Goal: Ask a question

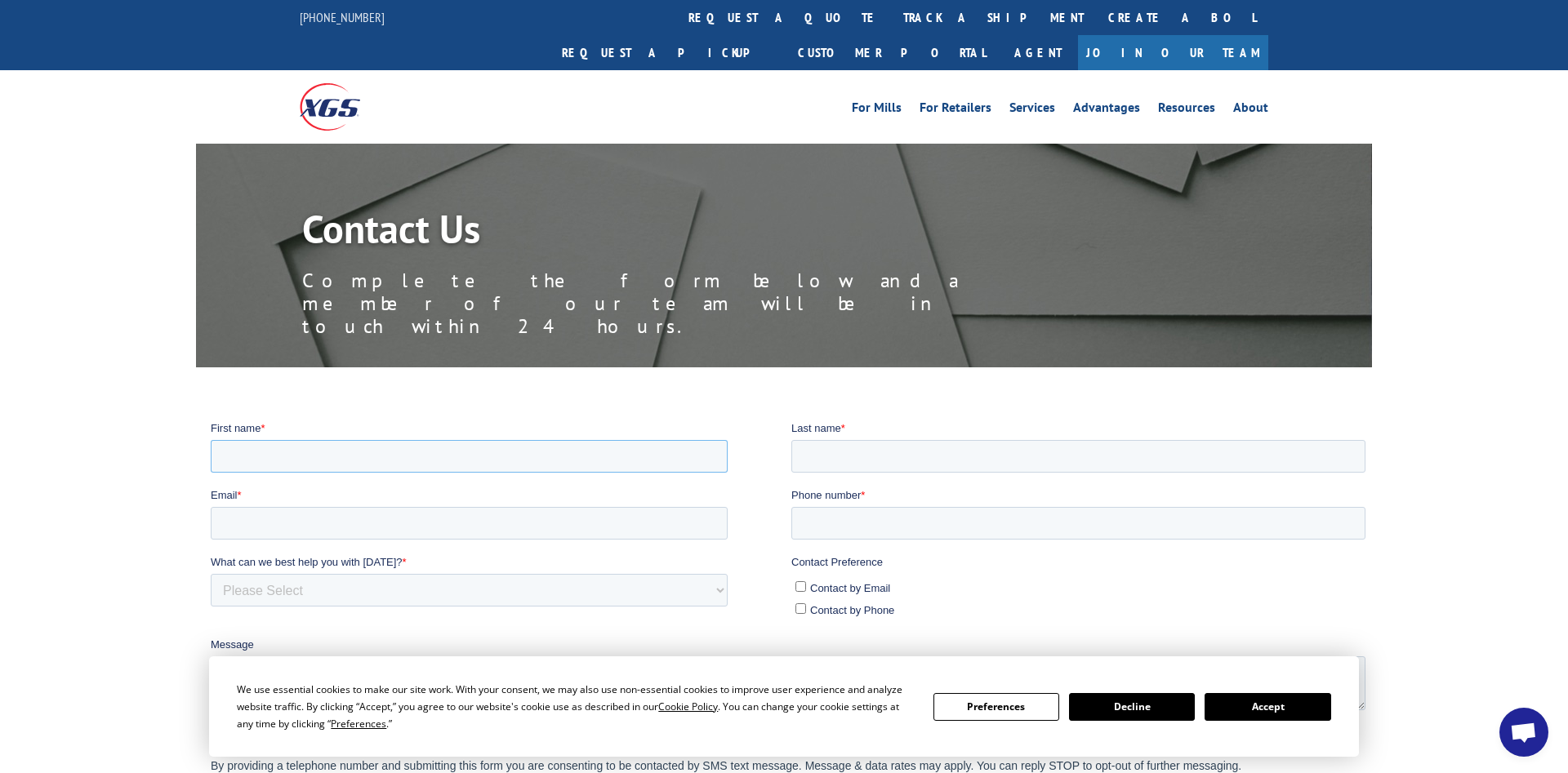
click at [291, 445] on input "First name *" at bounding box center [469, 455] width 517 height 33
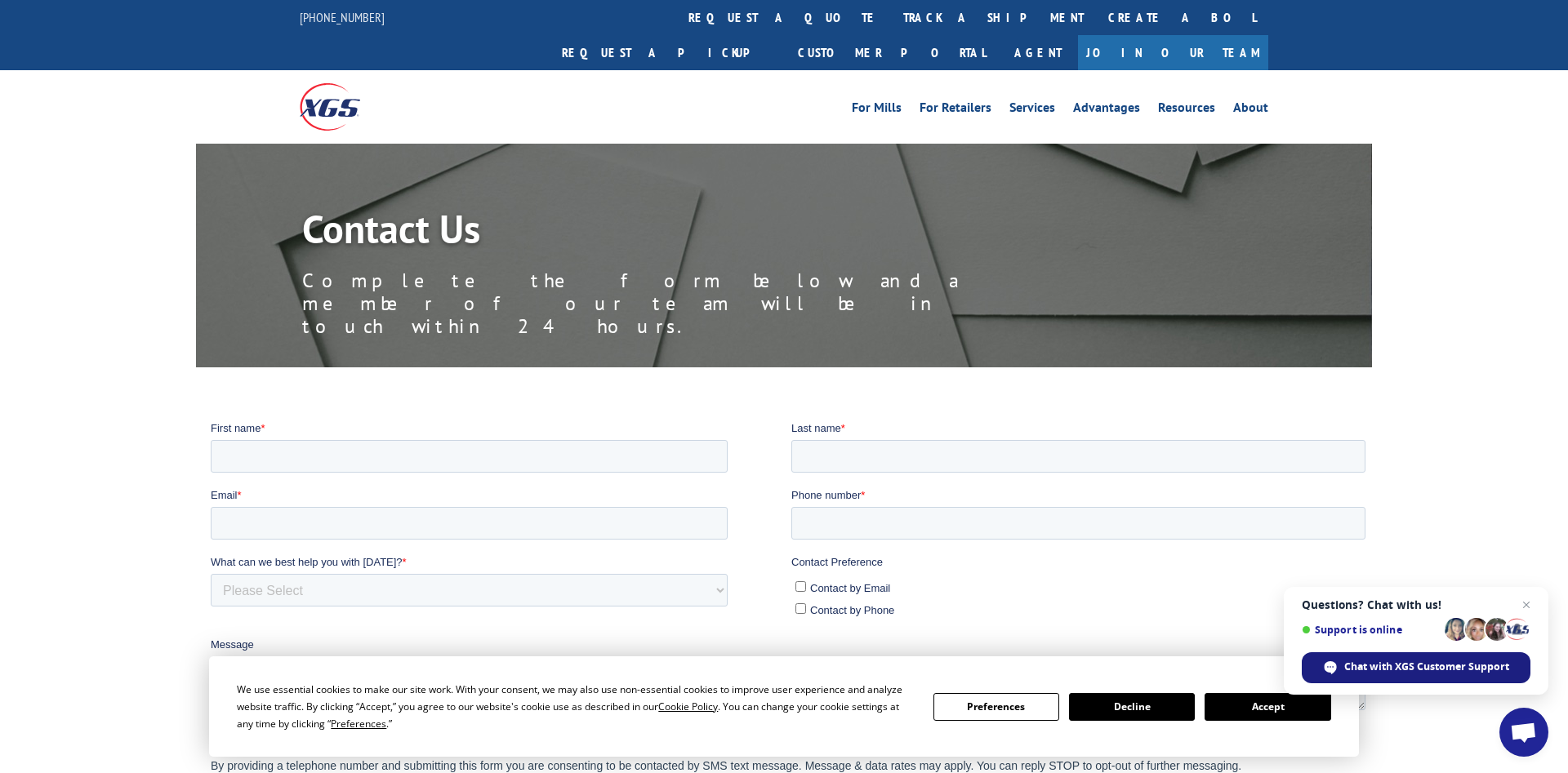
click at [1377, 666] on span "Chat with XGS Customer Support" at bounding box center [1427, 667] width 165 height 15
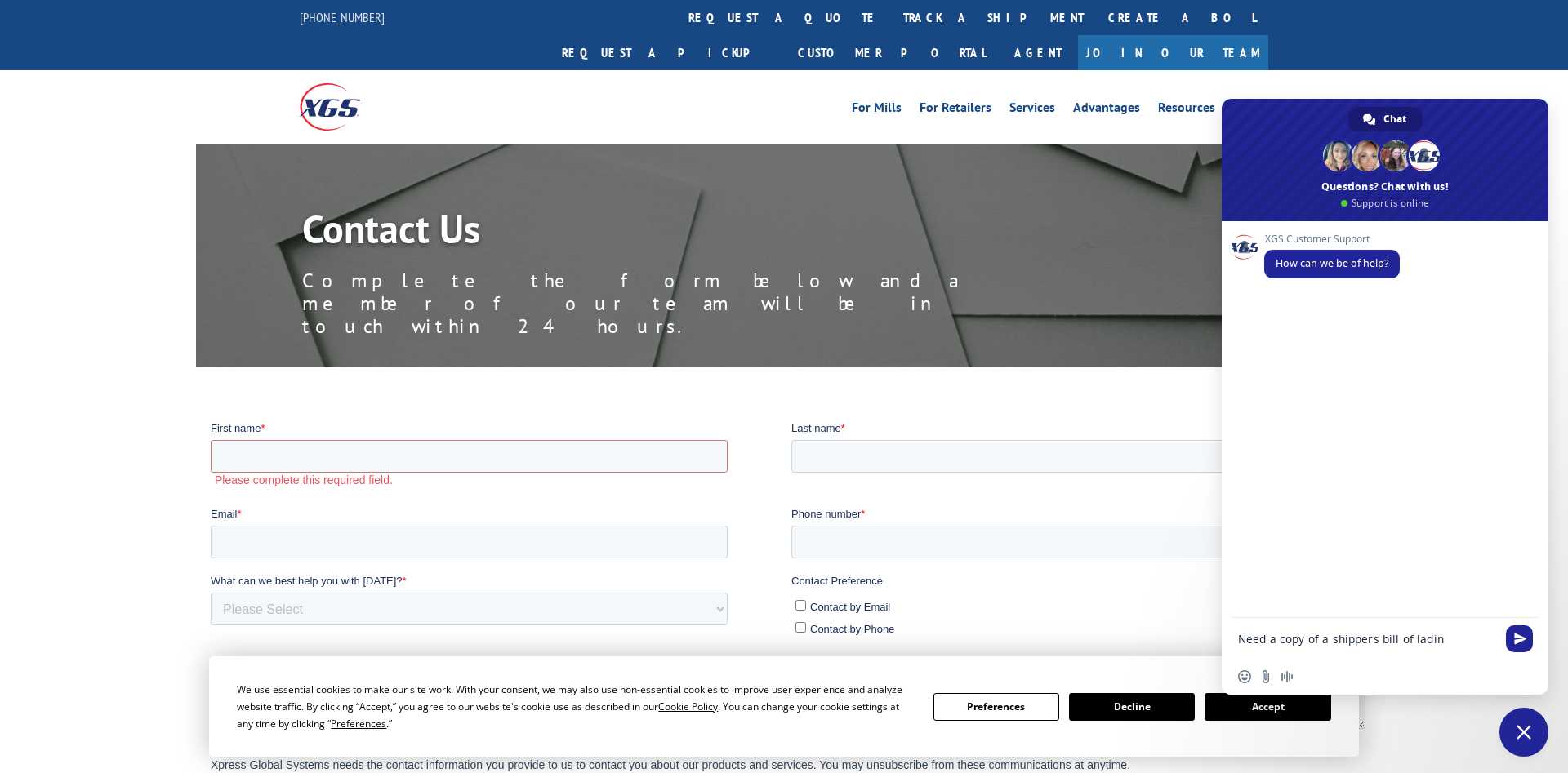
type textarea "Need a copy of a shippers bill of lading"
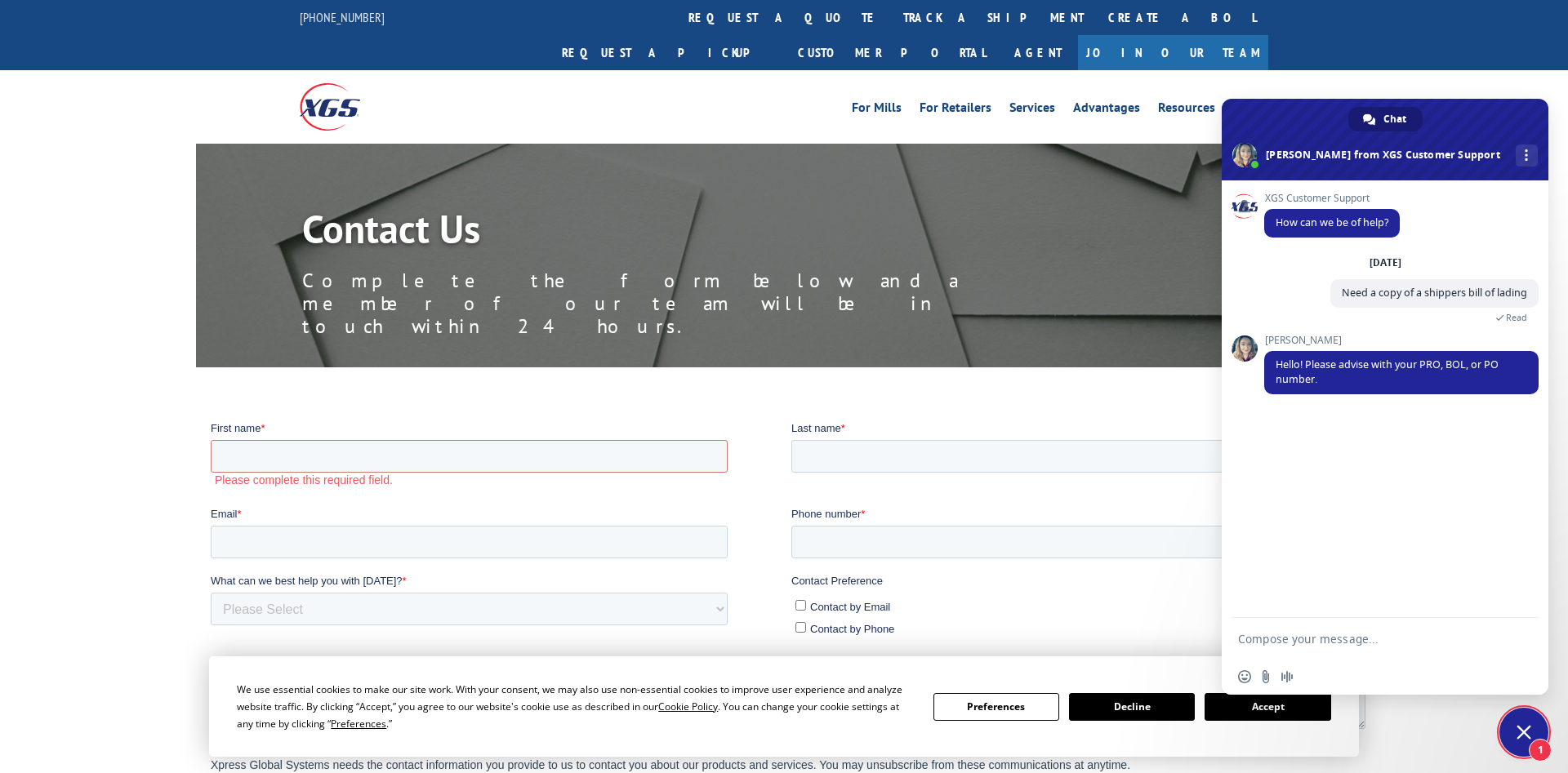
drag, startPoint x: 1313, startPoint y: 658, endPoint x: 1312, endPoint y: 648, distance: 10.0
click at [1312, 653] on form at bounding box center [1367, 640] width 258 height 44
click at [1312, 641] on textarea "Compose your message..." at bounding box center [1367, 638] width 258 height 15
type textarea "3"
type textarea "17560155"
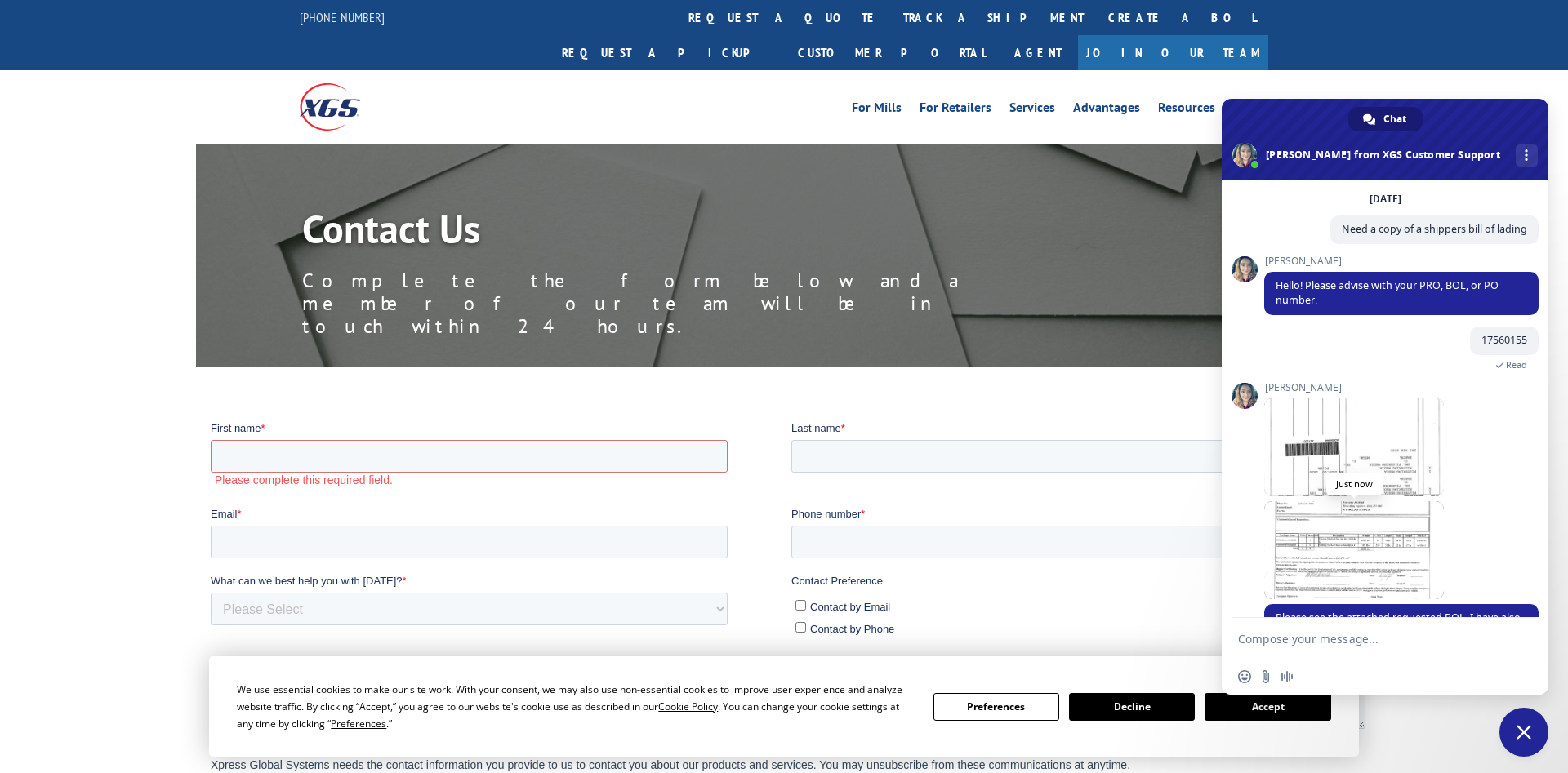
scroll to position [112, 0]
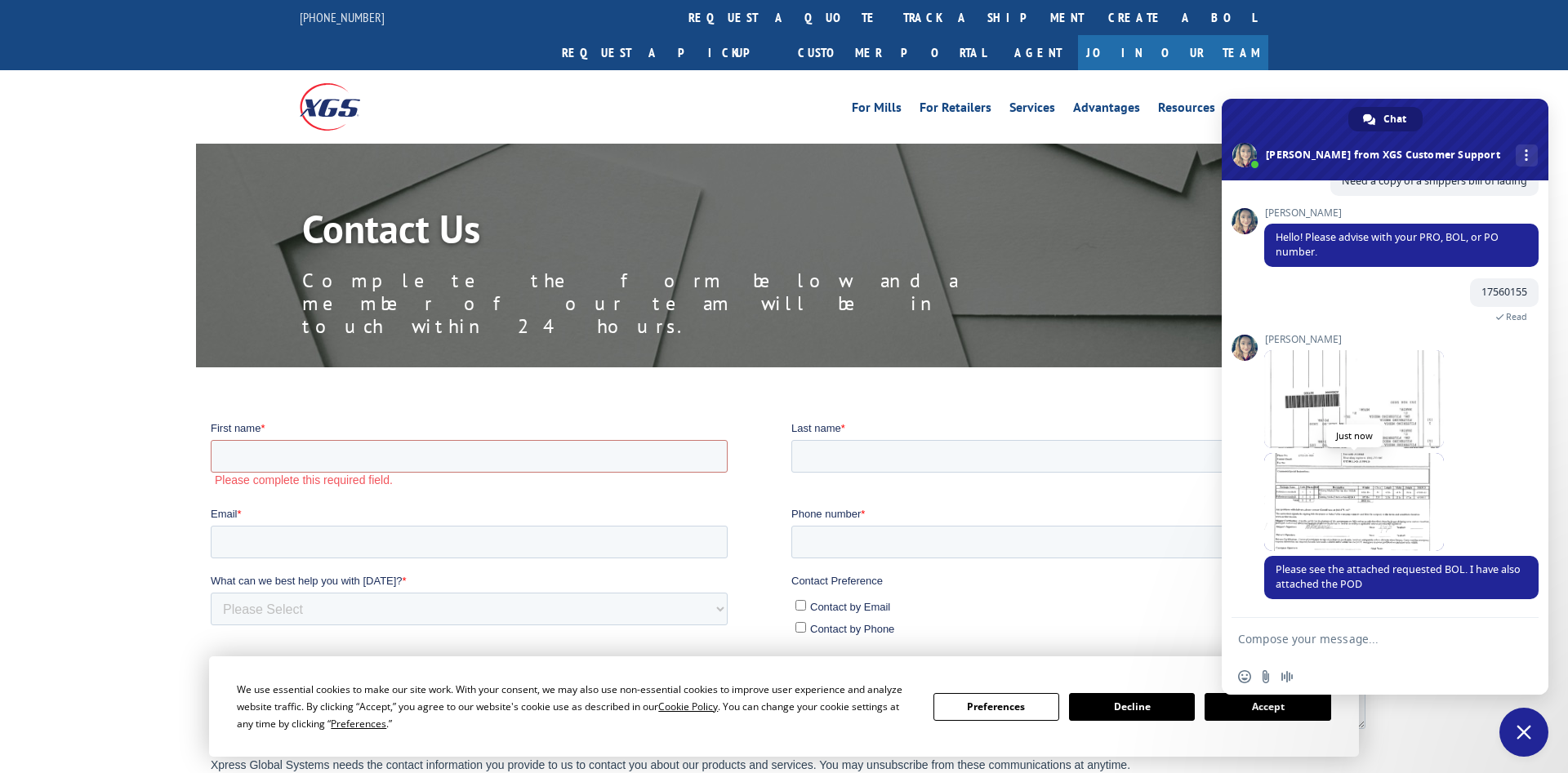
click at [1348, 495] on span at bounding box center [1354, 501] width 180 height 98
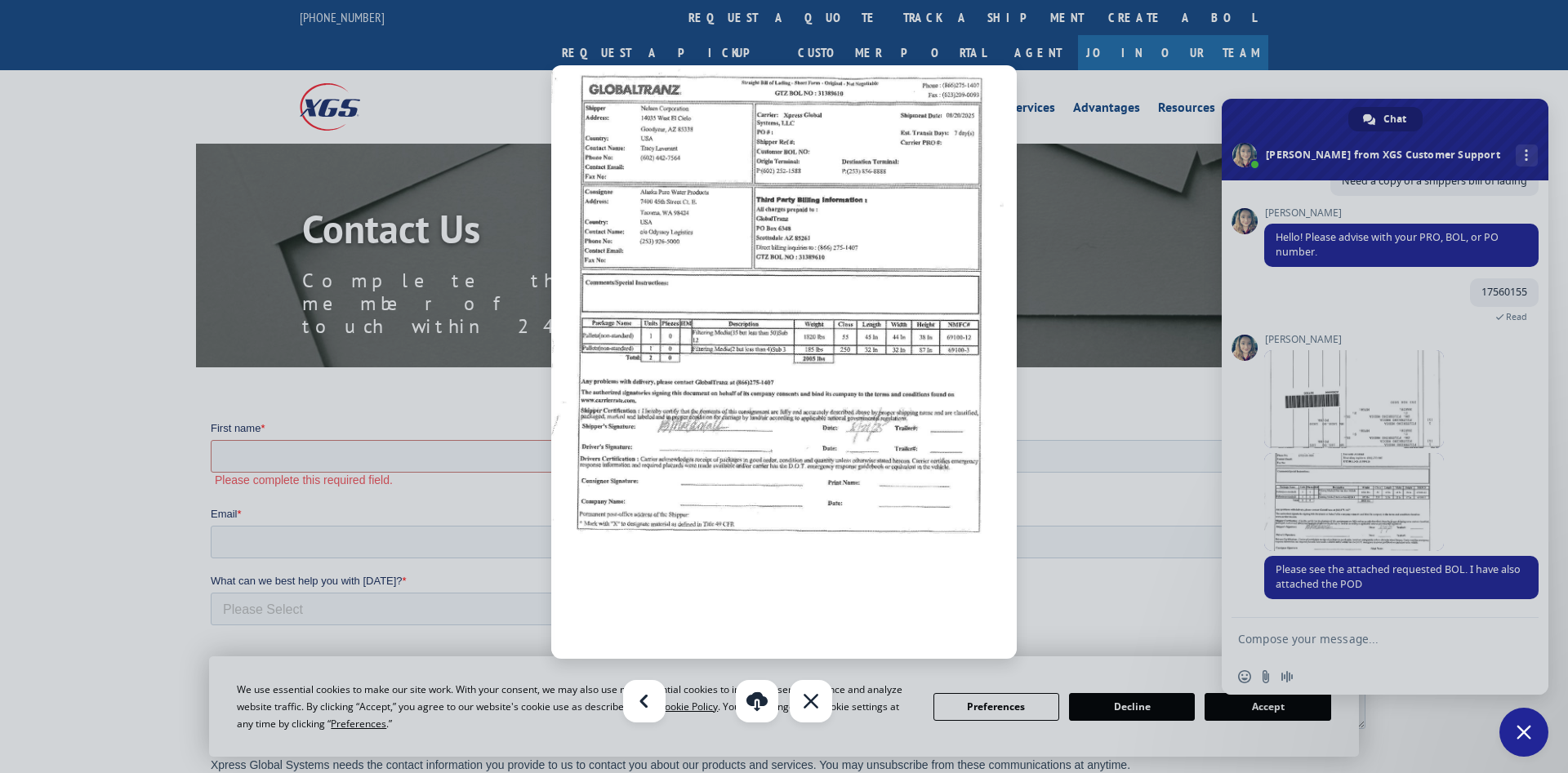
click at [1381, 654] on div at bounding box center [784, 386] width 1568 height 773
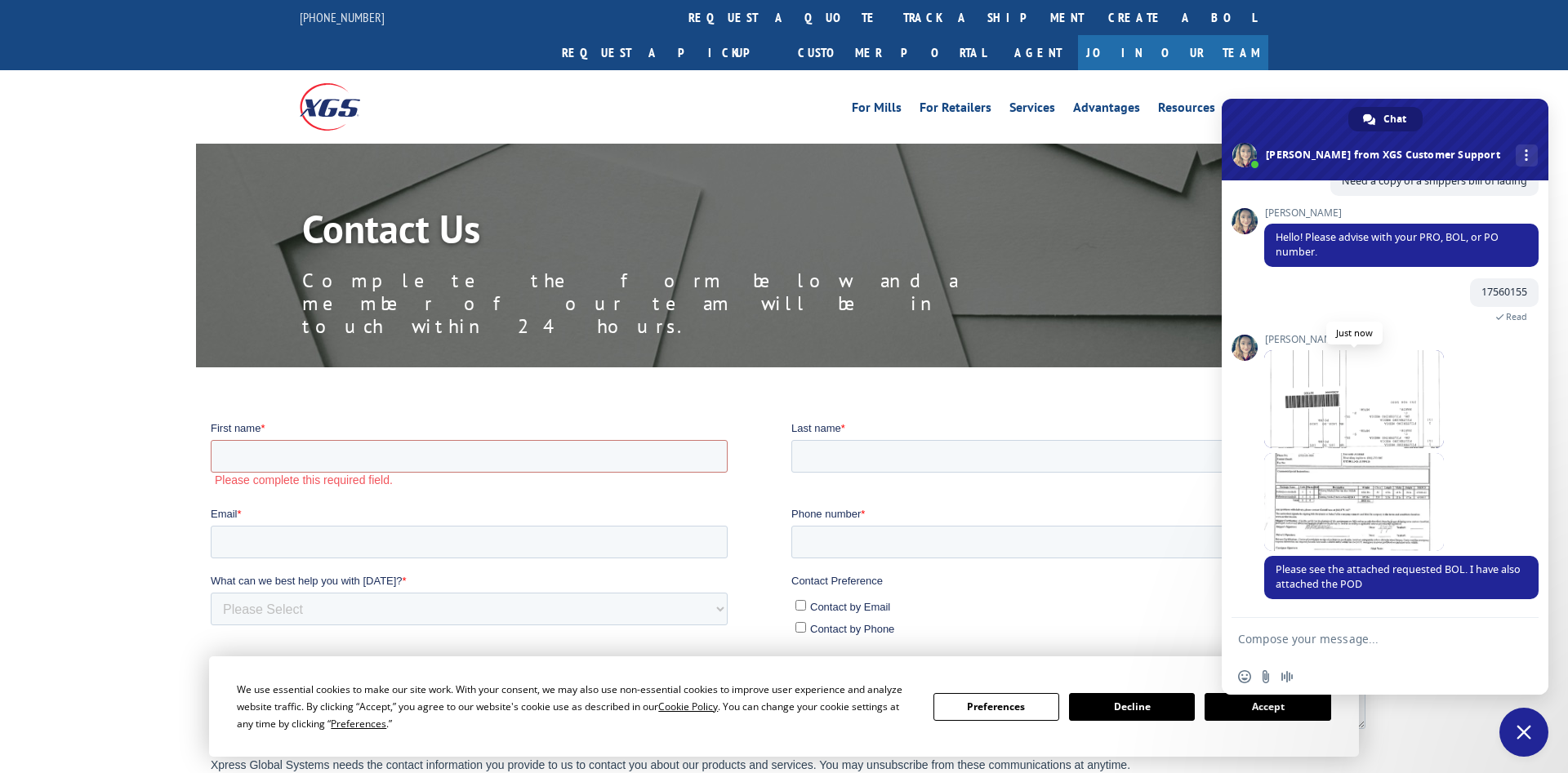
click at [1374, 428] on span at bounding box center [1354, 398] width 180 height 98
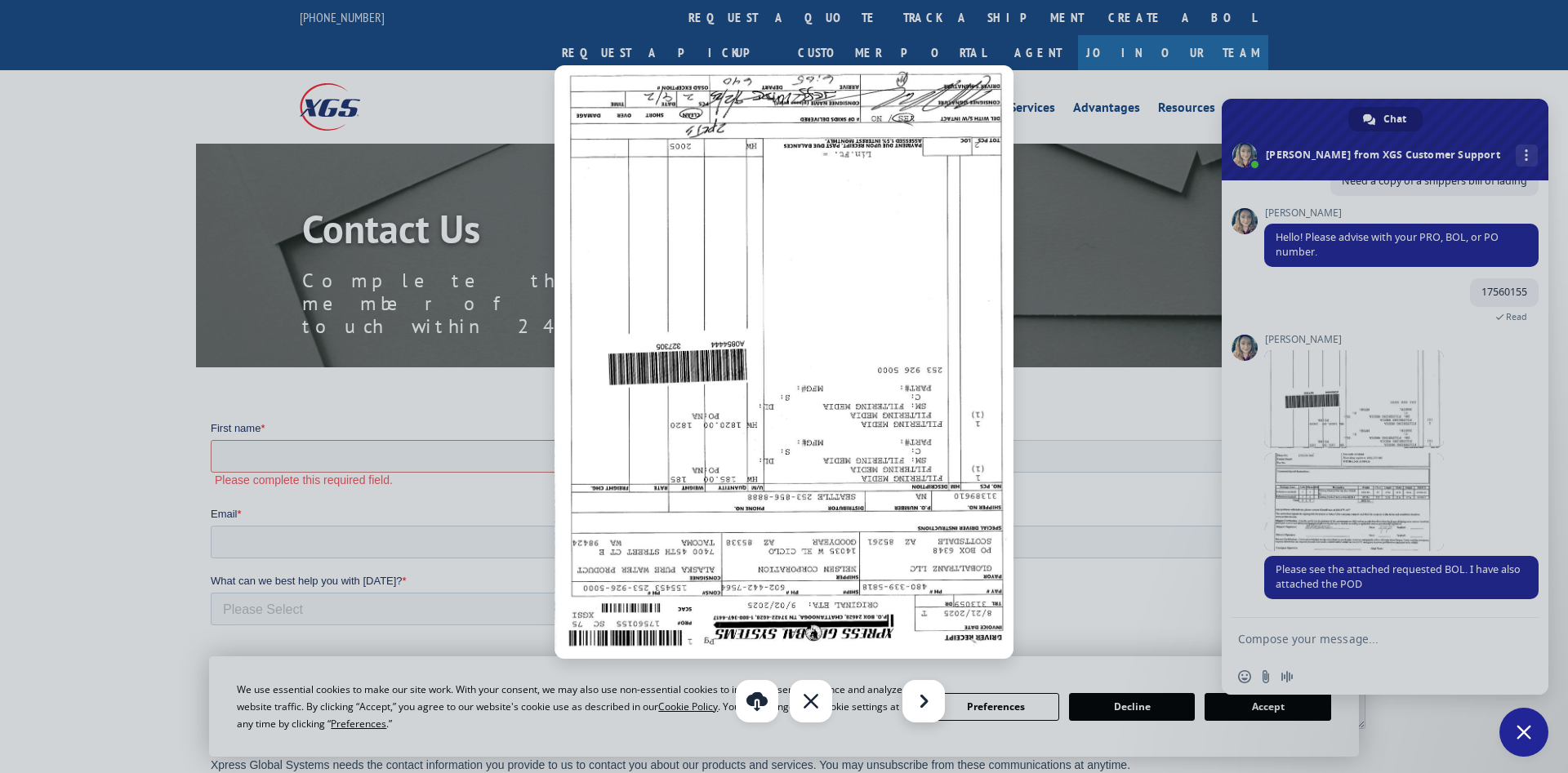
click at [921, 689] on div "Next" at bounding box center [924, 701] width 42 height 42
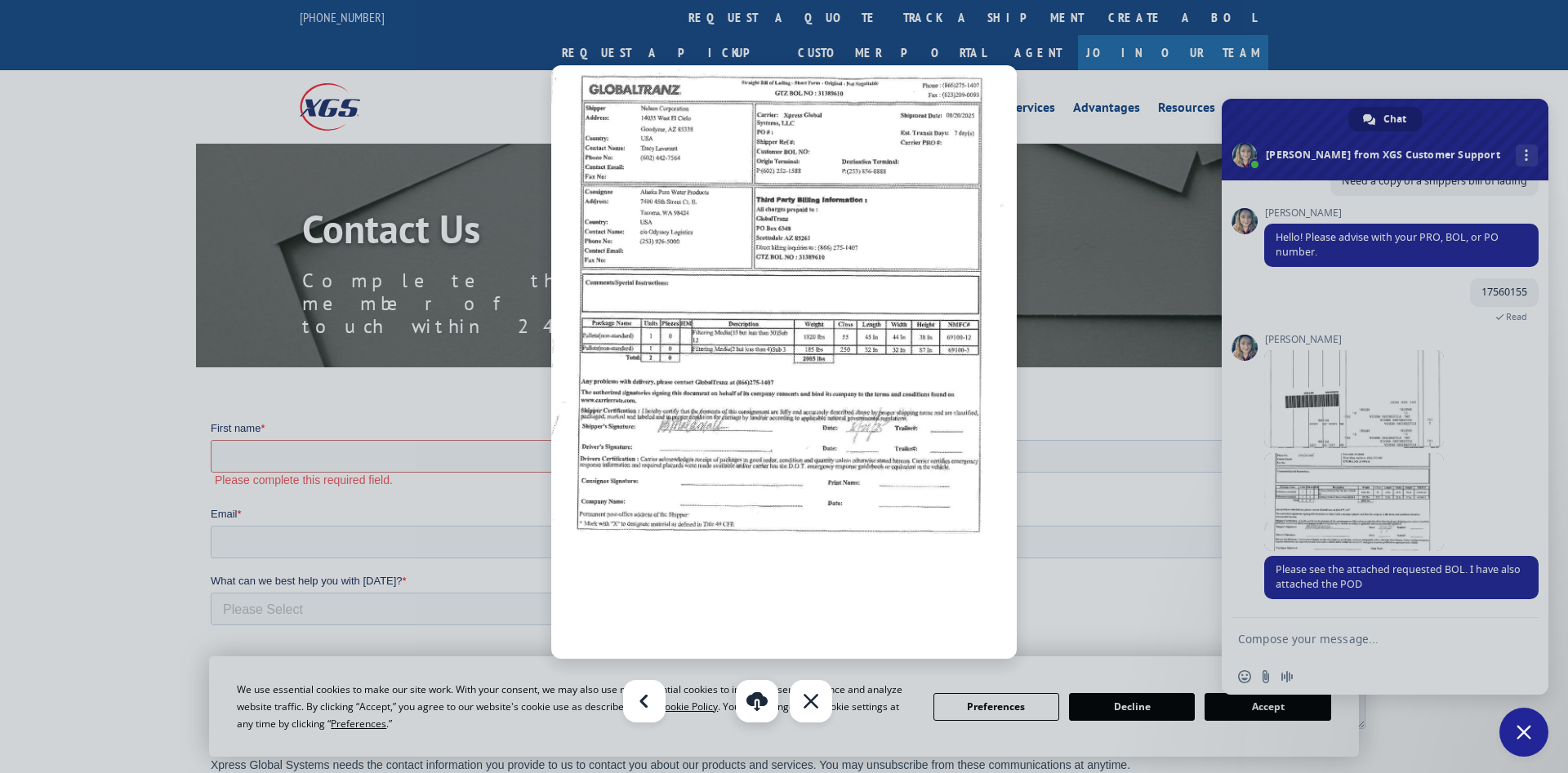
click at [762, 711] on link "Download" at bounding box center [757, 701] width 42 height 42
click at [1306, 643] on div at bounding box center [784, 386] width 1568 height 773
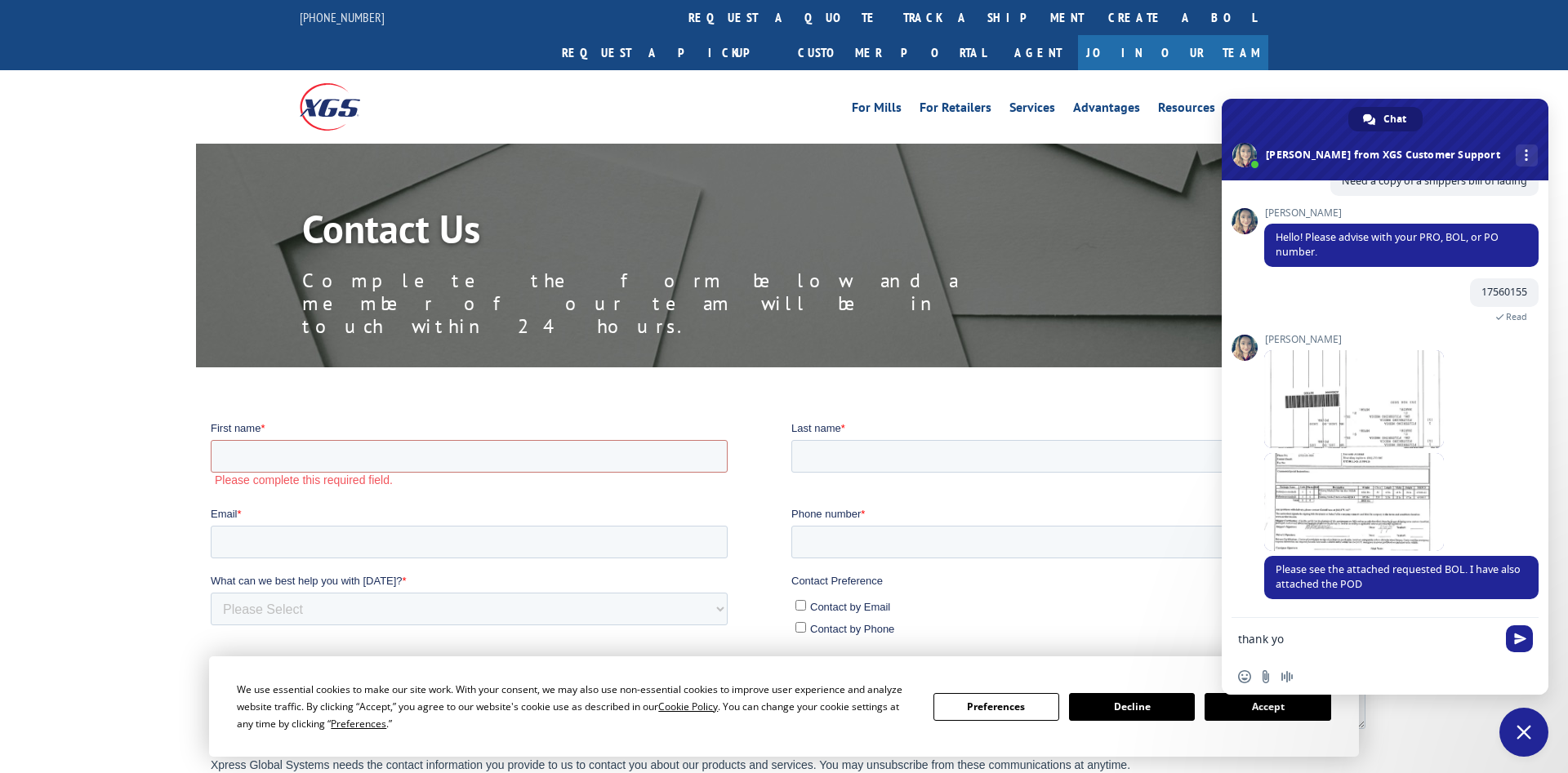
type textarea "thank you"
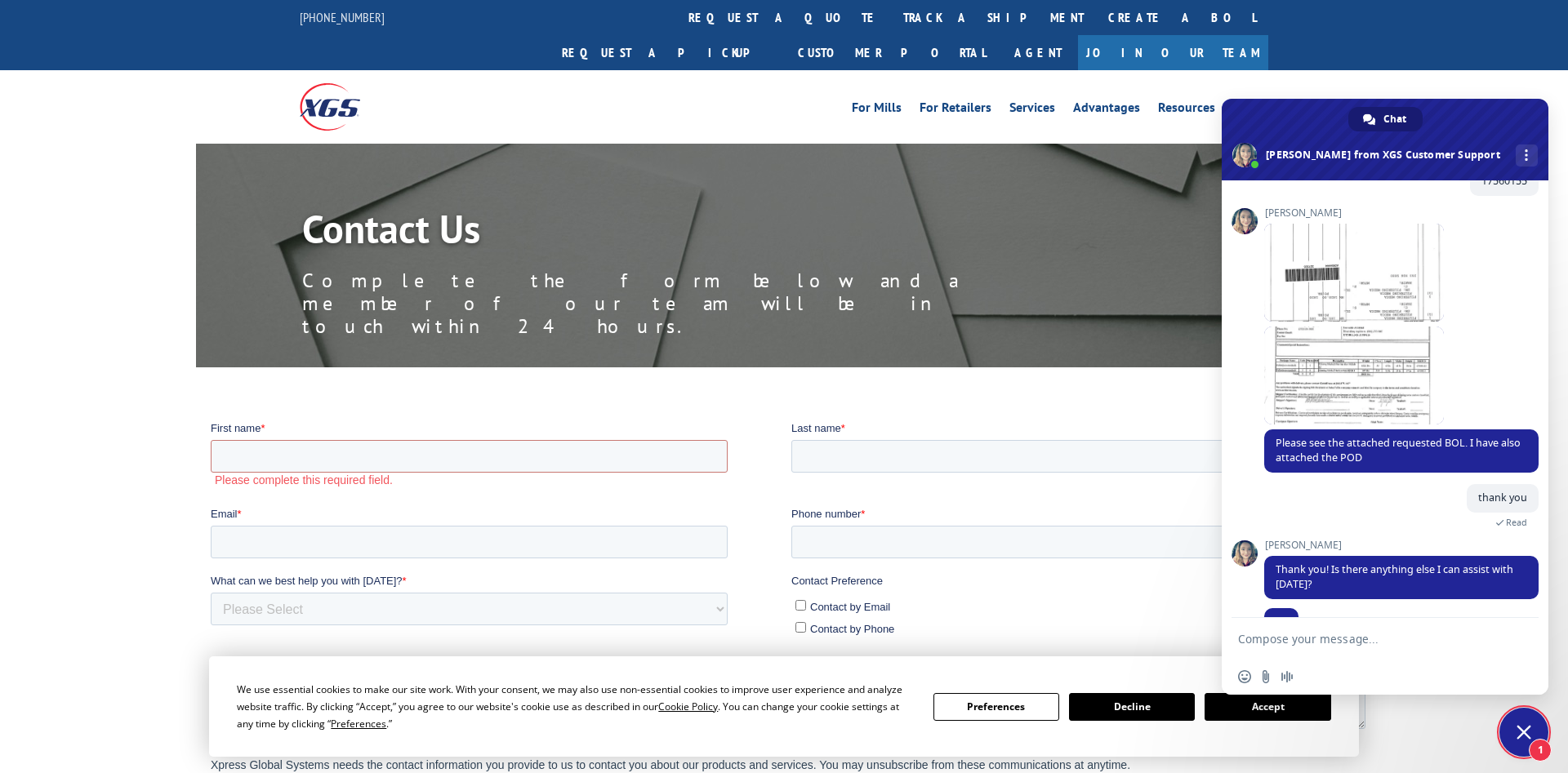
scroll to position [255, 0]
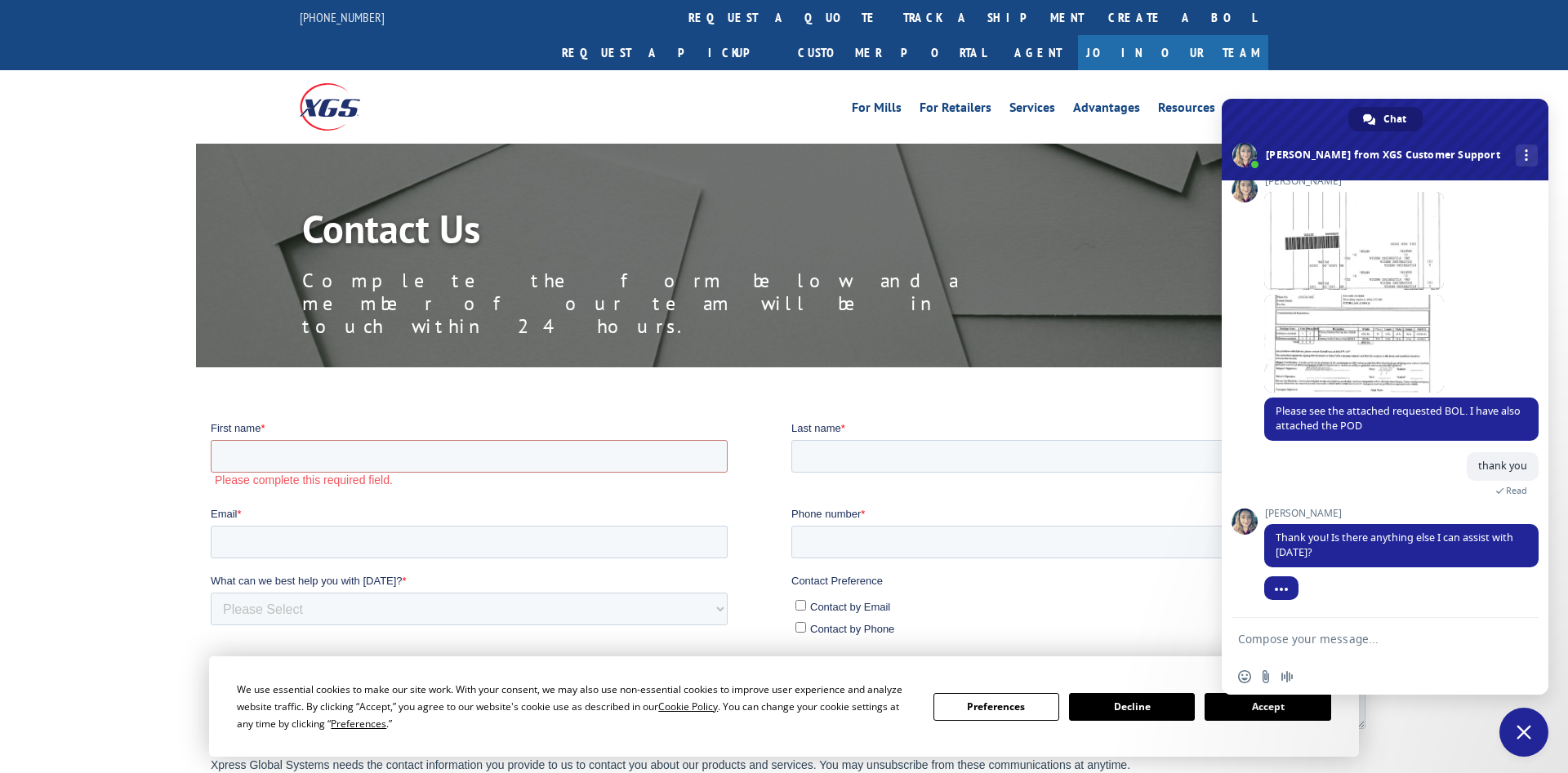
click at [1325, 631] on form at bounding box center [1367, 640] width 258 height 44
click at [1315, 643] on textarea "Compose your message..." at bounding box center [1367, 638] width 258 height 15
click at [1522, 756] on span "Close chat" at bounding box center [1524, 733] width 49 height 49
